Goal: Transaction & Acquisition: Purchase product/service

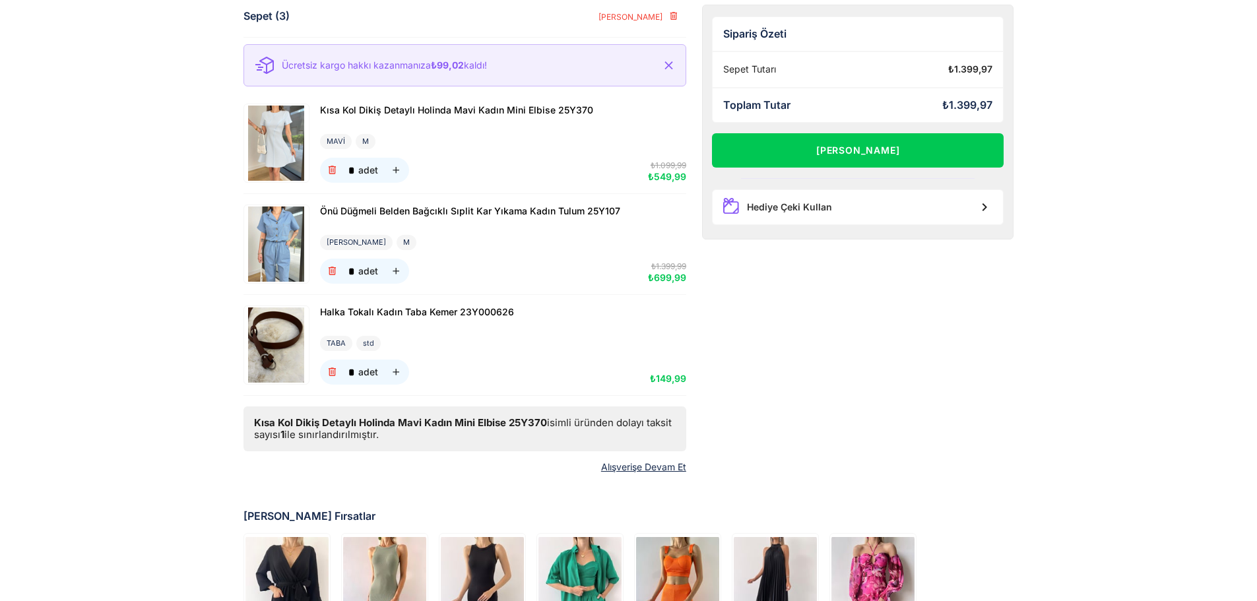
click at [284, 140] on img at bounding box center [276, 143] width 62 height 75
click at [268, 236] on img at bounding box center [276, 243] width 62 height 75
